Goal: Task Accomplishment & Management: Use online tool/utility

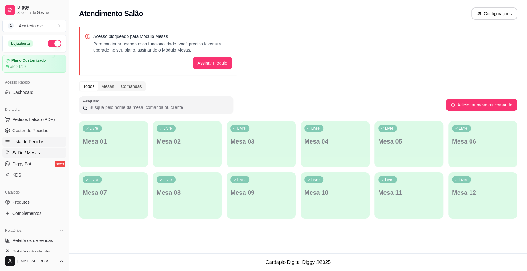
click at [30, 144] on span "Lista de Pedidos" at bounding box center [28, 142] width 32 height 6
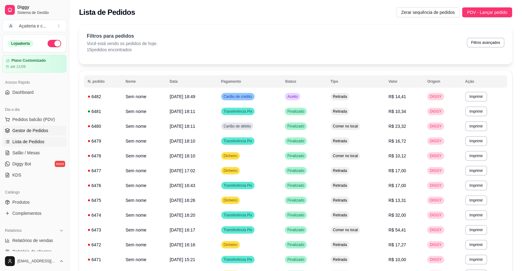
click at [23, 131] on span "Gestor de Pedidos" at bounding box center [30, 130] width 36 height 6
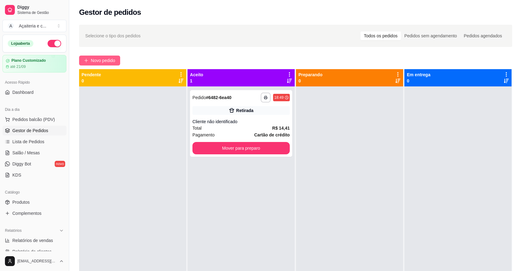
click at [101, 58] on span "Novo pedido" at bounding box center [103, 60] width 24 height 7
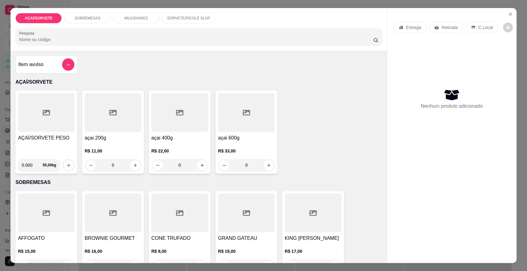
click at [43, 120] on div at bounding box center [46, 112] width 57 height 39
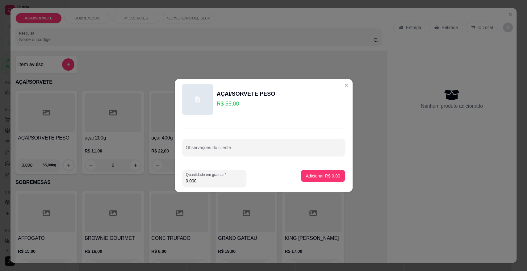
click at [205, 182] on input "0.000" at bounding box center [214, 181] width 57 height 6
type input "0.168"
click at [322, 171] on button "Adicionar R$ 9,24" at bounding box center [322, 176] width 43 height 12
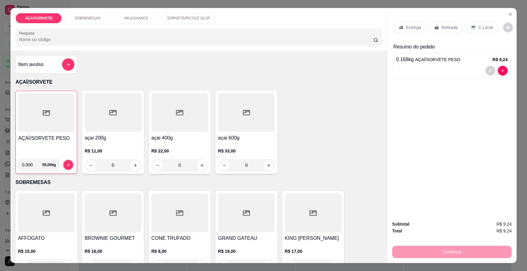
click at [480, 27] on p "C.Local" at bounding box center [485, 27] width 15 height 6
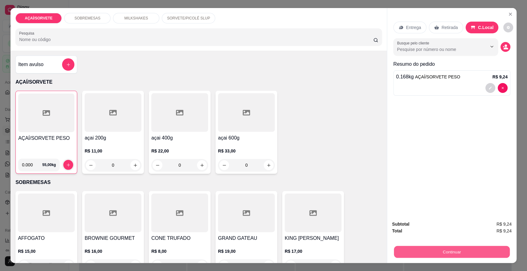
click at [470, 253] on button "Continuar" at bounding box center [452, 252] width 116 height 12
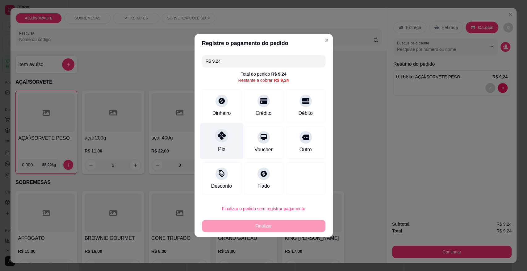
click at [227, 136] on div at bounding box center [222, 136] width 14 height 14
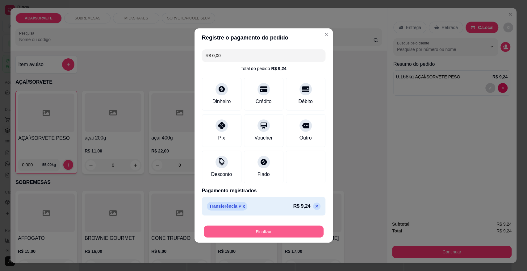
click at [227, 230] on button "Finalizar" at bounding box center [264, 232] width 120 height 12
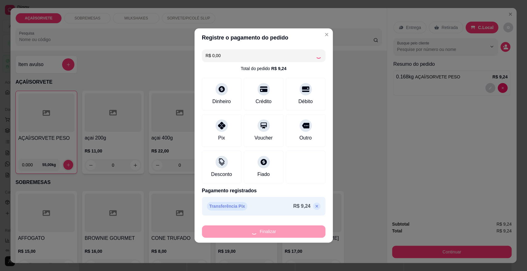
type input "-R$ 9,24"
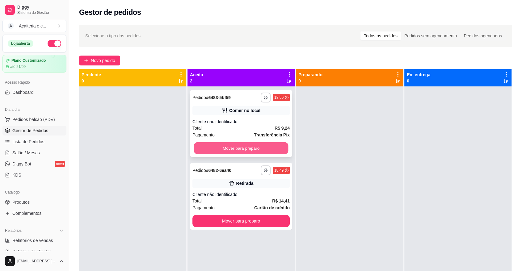
click at [240, 148] on button "Mover para preparo" at bounding box center [241, 148] width 94 height 12
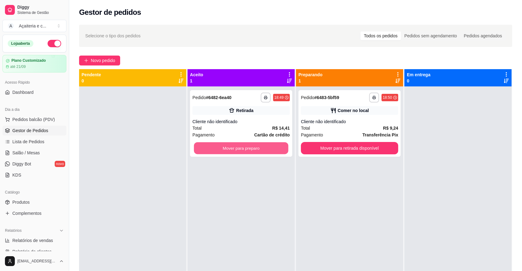
click at [240, 148] on button "Mover para preparo" at bounding box center [241, 148] width 94 height 12
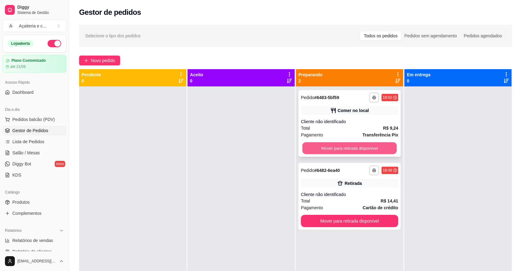
click at [304, 146] on button "Mover para retirada disponível" at bounding box center [349, 148] width 94 height 12
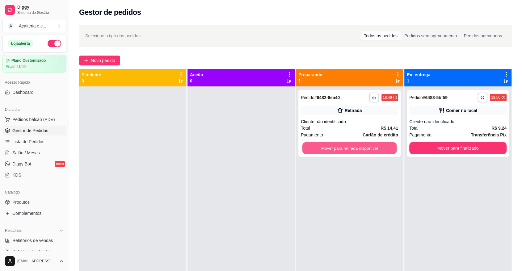
click at [304, 146] on button "Mover para retirada disponível" at bounding box center [349, 148] width 94 height 12
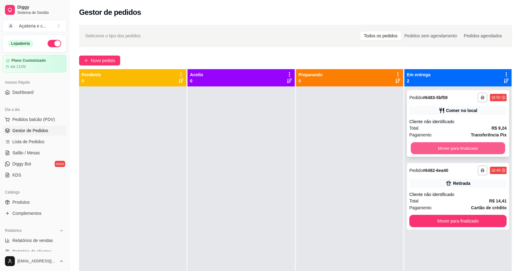
click at [411, 148] on button "Mover para finalizado" at bounding box center [458, 148] width 94 height 12
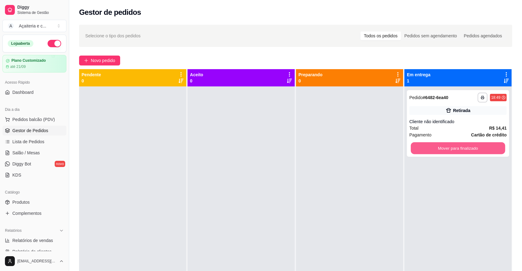
click at [411, 148] on button "Mover para finalizado" at bounding box center [458, 148] width 94 height 12
